Goal: Find specific page/section: Find specific page/section

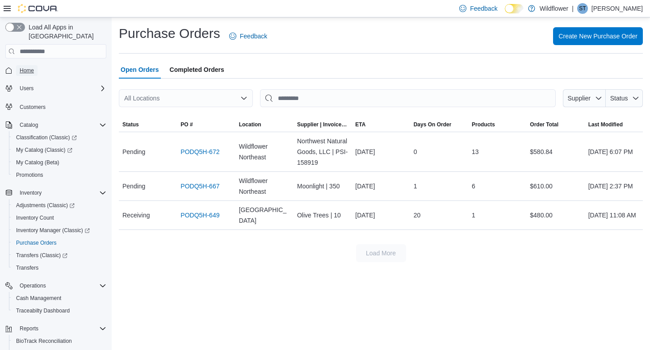
click at [32, 67] on span "Home" at bounding box center [27, 70] width 14 height 7
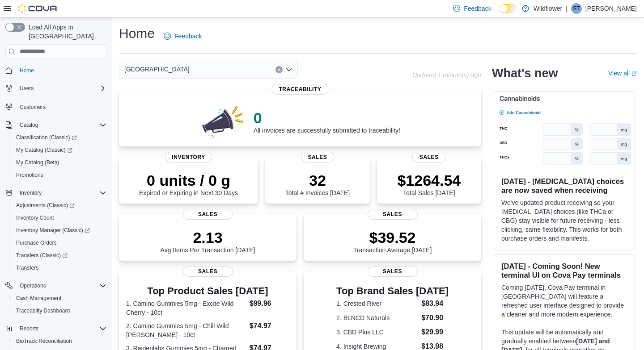
click at [290, 72] on icon "Open list of options" at bounding box center [288, 69] width 7 height 7
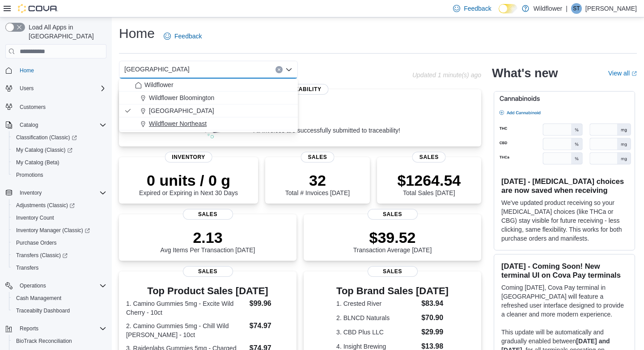
click at [241, 124] on div "Wildflower Northeast" at bounding box center [213, 123] width 157 height 9
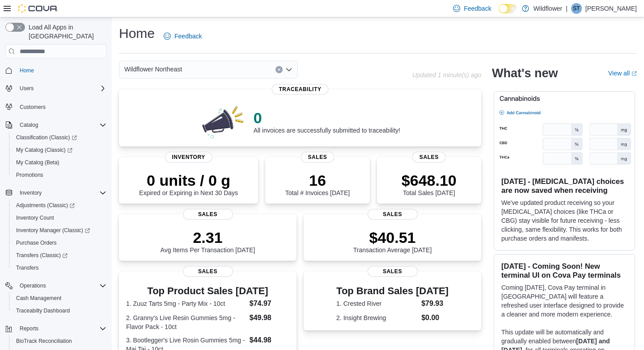
click at [290, 69] on icon "Open list of options" at bounding box center [288, 69] width 7 height 7
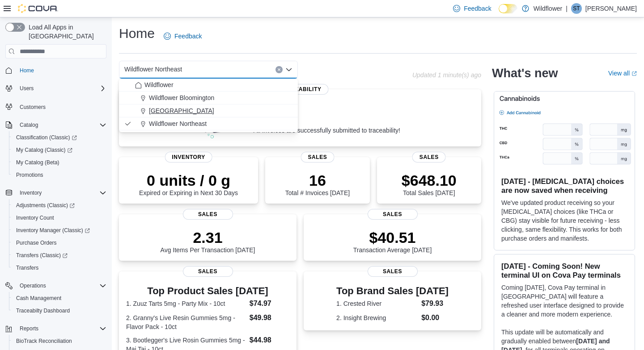
click at [250, 110] on div "[GEOGRAPHIC_DATA]" at bounding box center [213, 110] width 157 height 9
